Goal: Transaction & Acquisition: Obtain resource

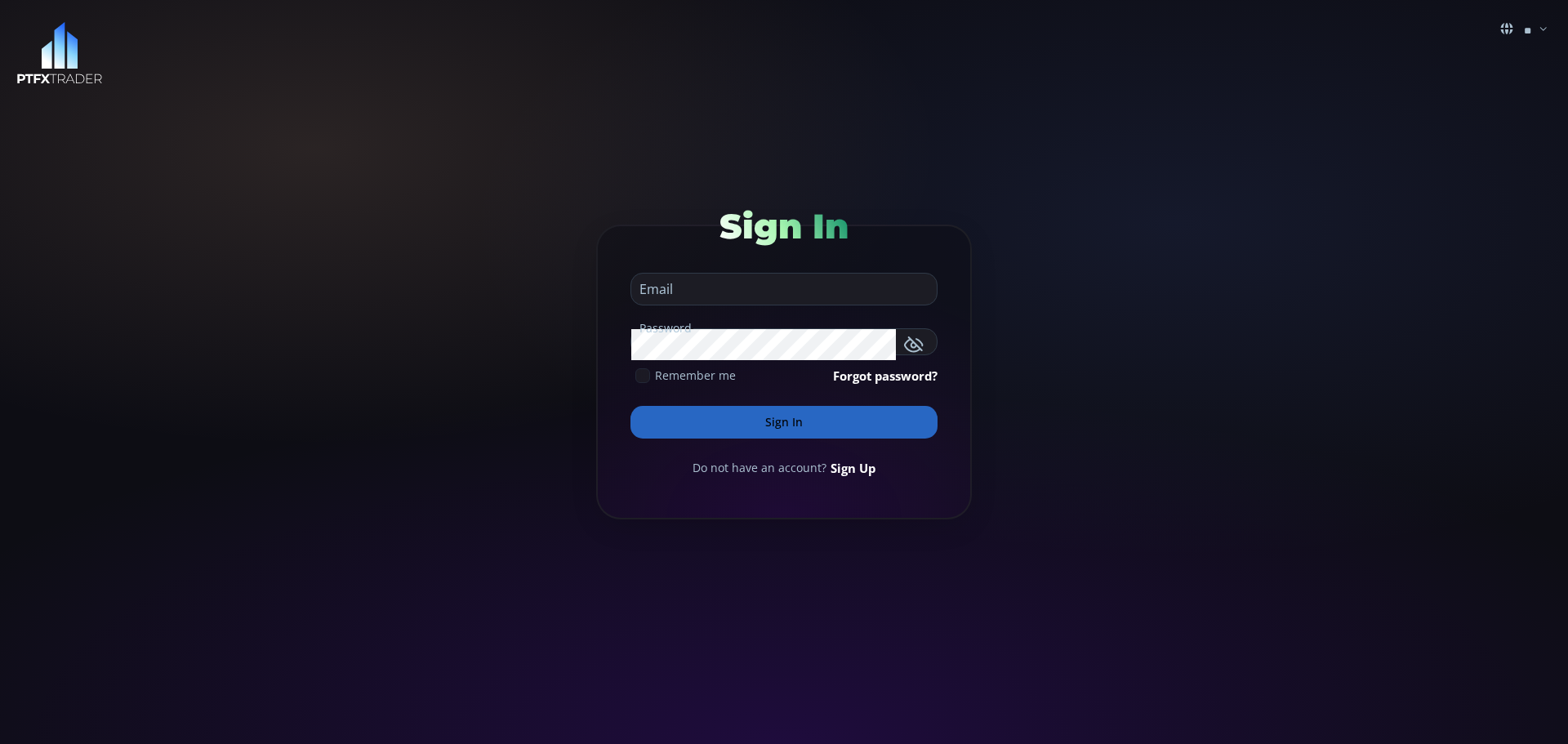
click at [701, 284] on input "email" at bounding box center [780, 289] width 297 height 31
type input "**********"
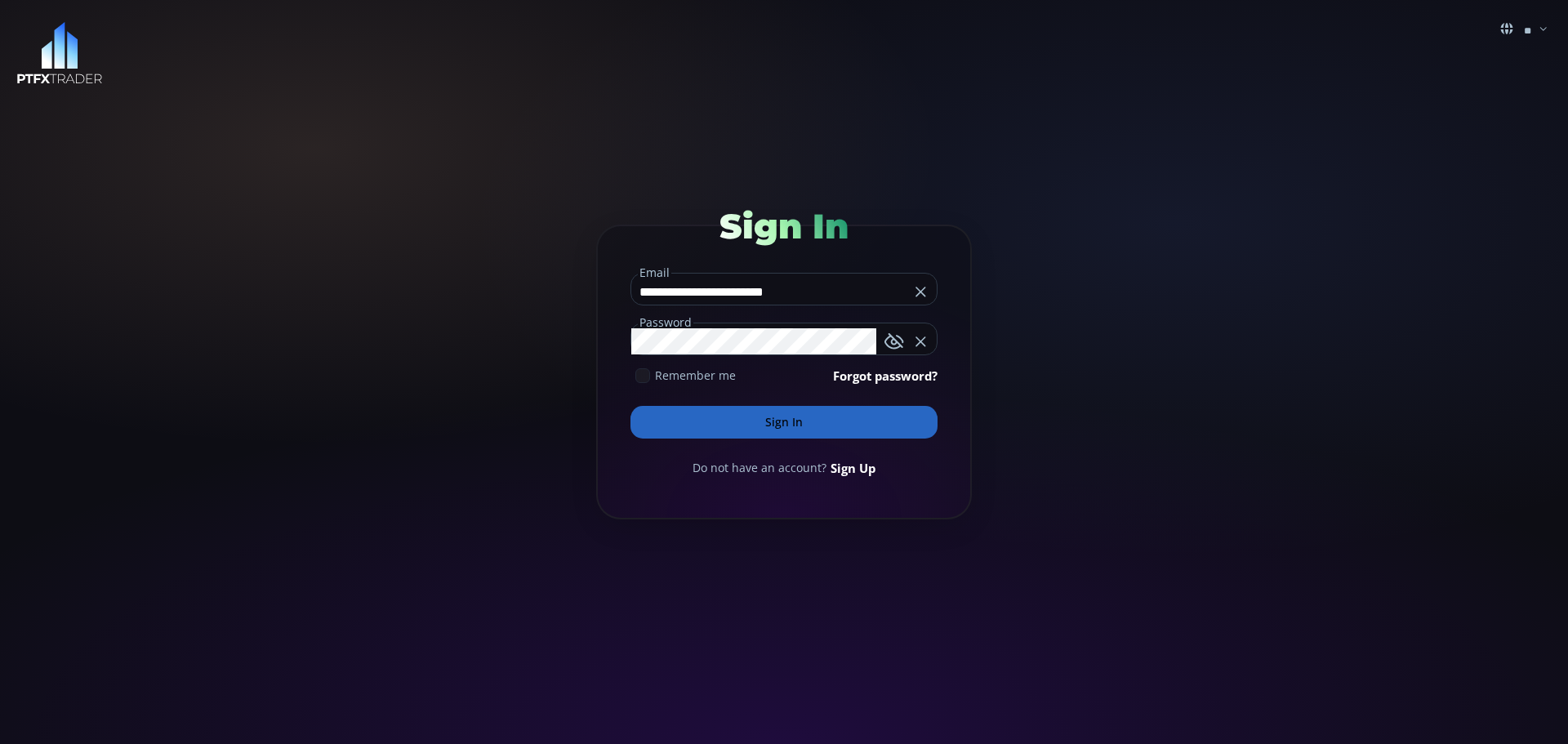
click at [689, 424] on button "Sign In" at bounding box center [784, 423] width 307 height 33
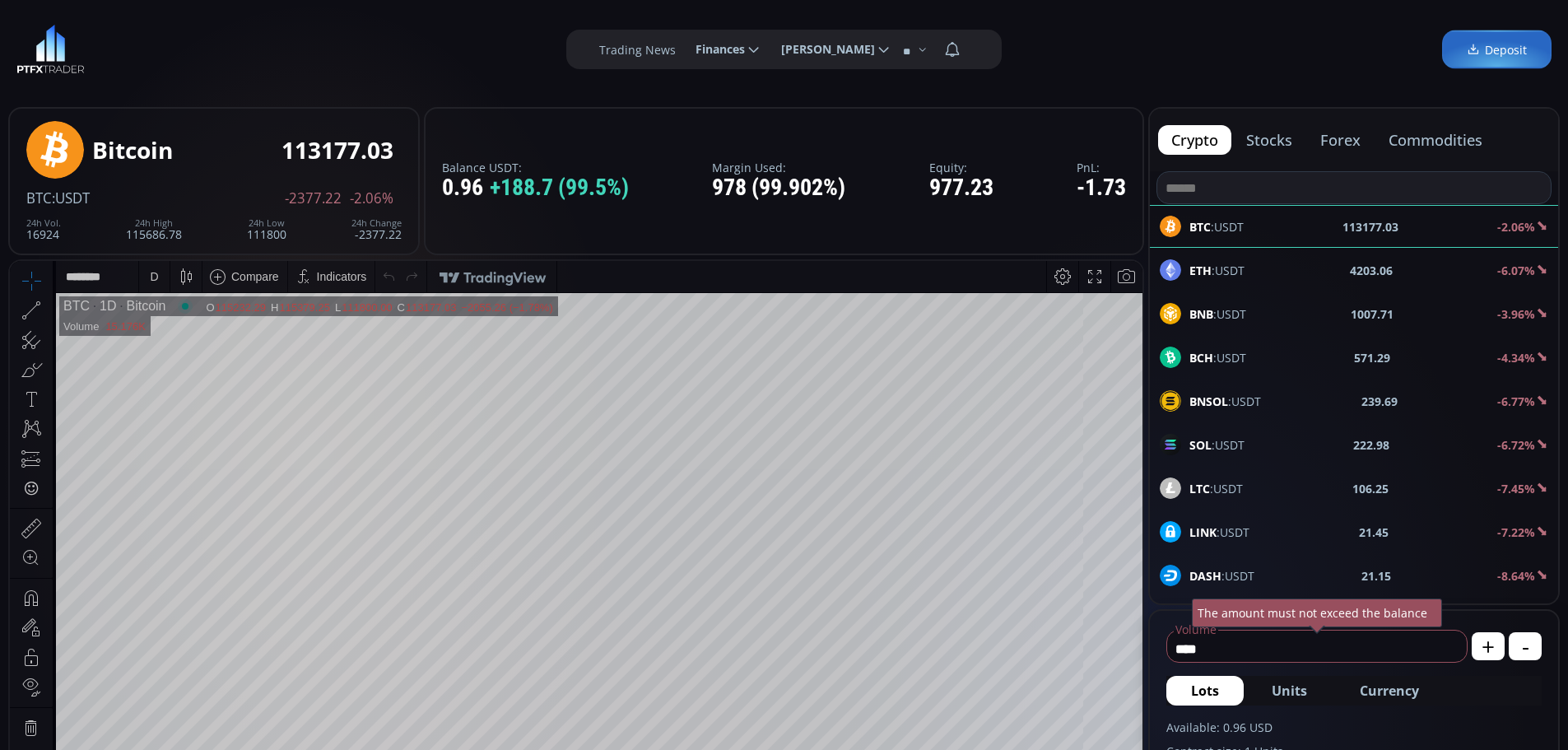
click at [746, 50] on icon at bounding box center [753, 49] width 15 height 15
click at [682, 50] on input "********" at bounding box center [682, 49] width 0 height 17
click at [718, 93] on link "Deposit" at bounding box center [726, 94] width 80 height 25
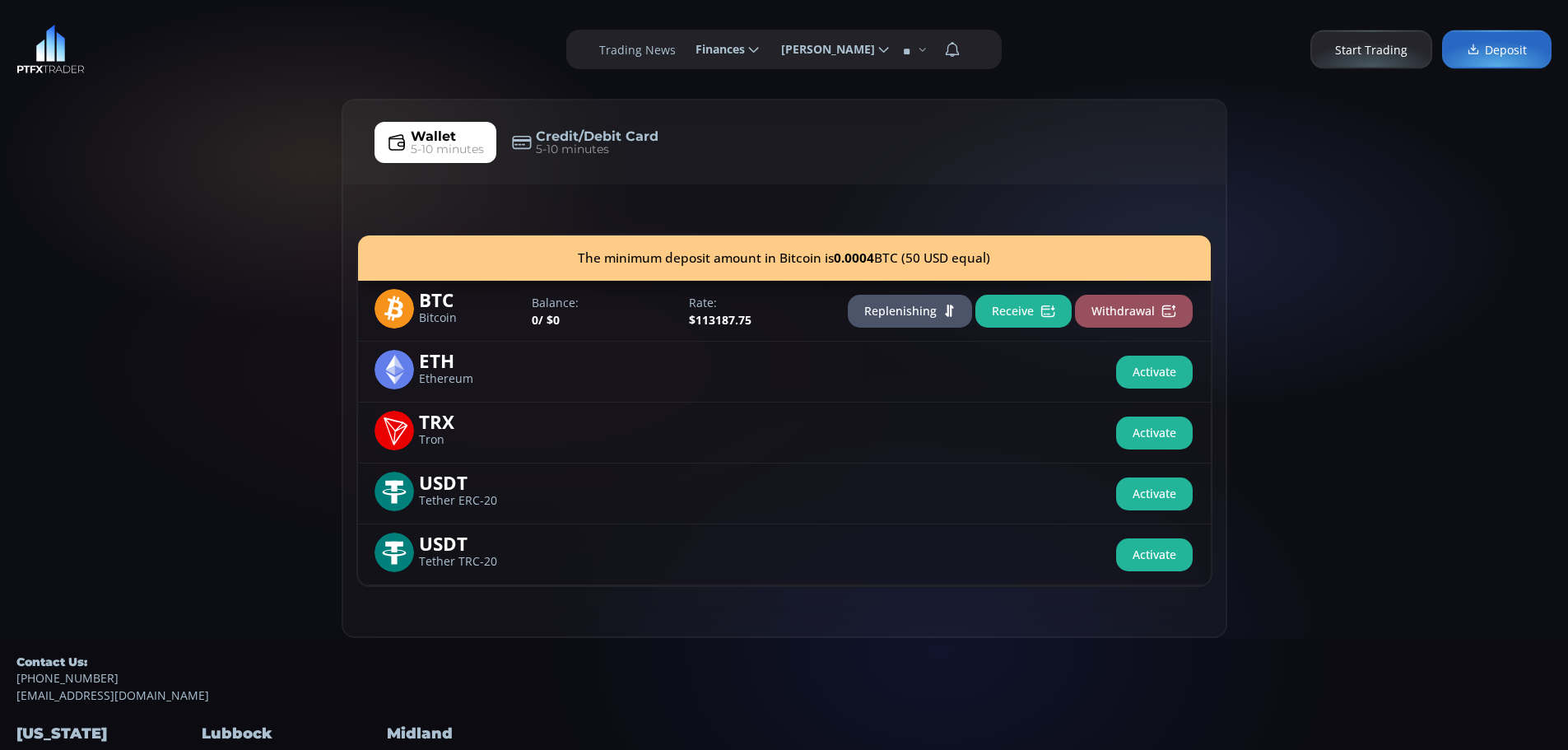
click at [391, 306] on use at bounding box center [394, 309] width 40 height 40
click at [1021, 309] on button "Receive" at bounding box center [1023, 311] width 96 height 33
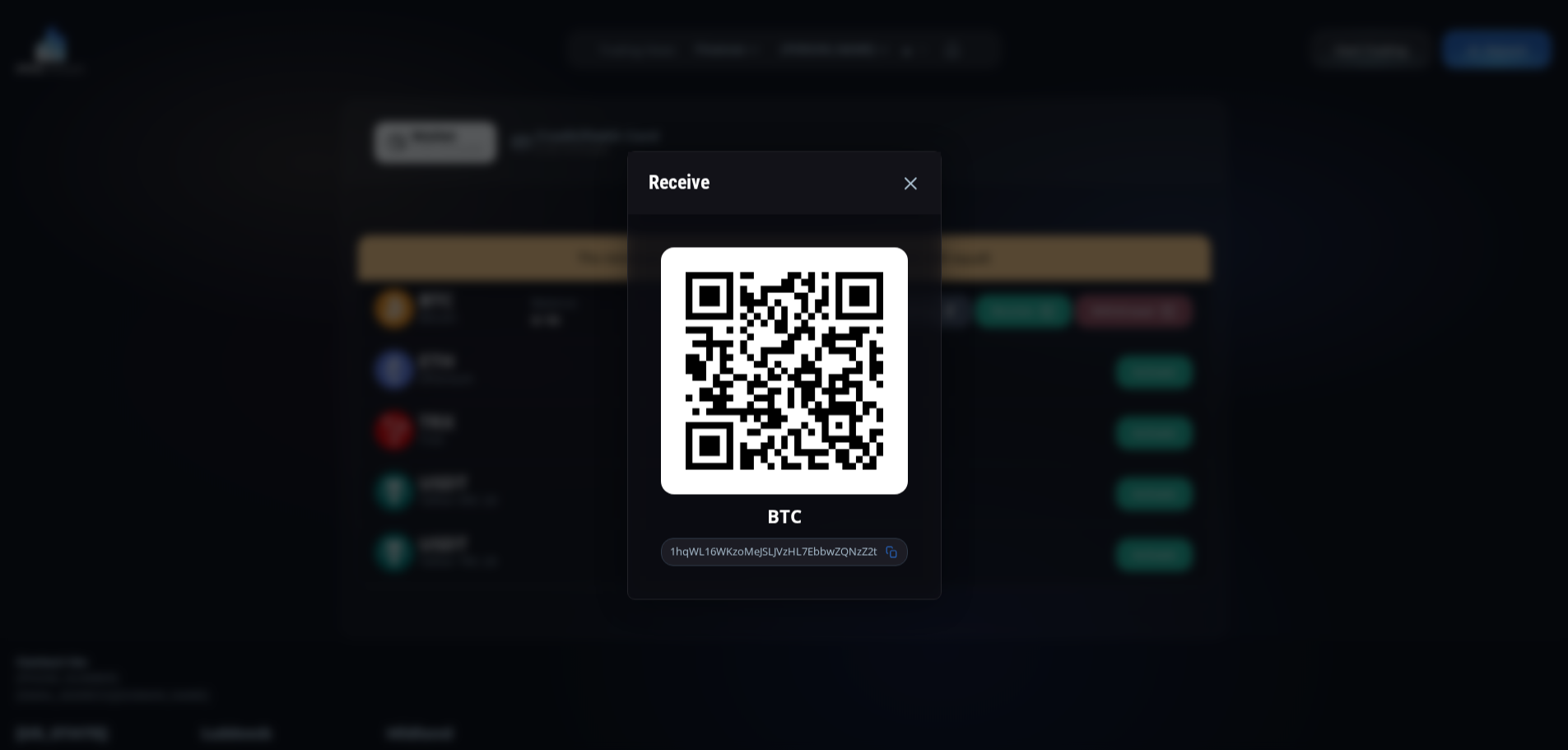
click at [892, 551] on icon at bounding box center [892, 551] width 12 height 12
click at [908, 182] on icon at bounding box center [910, 182] width 19 height 19
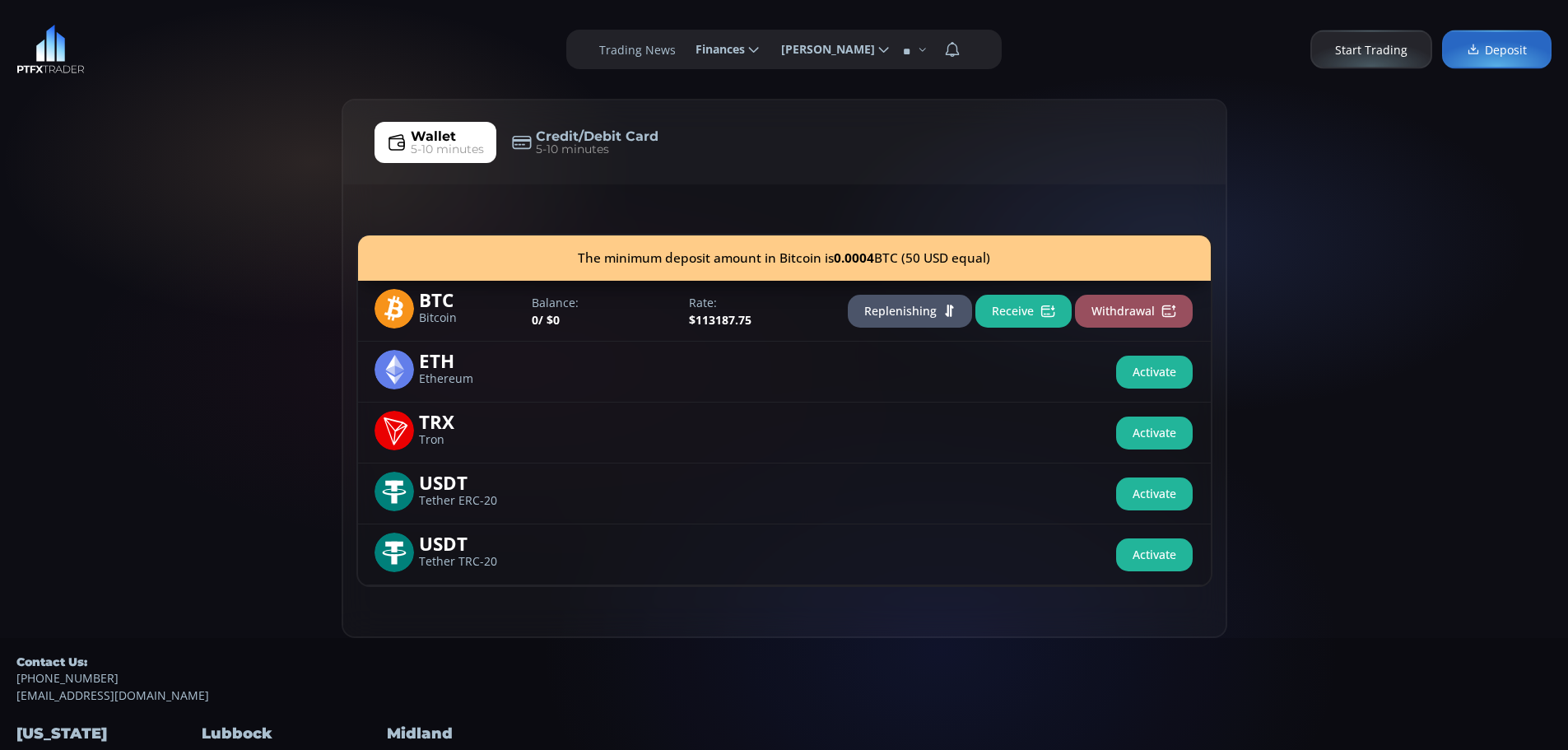
click at [1012, 308] on button "Receive" at bounding box center [1023, 311] width 96 height 33
